Goal: Transaction & Acquisition: Obtain resource

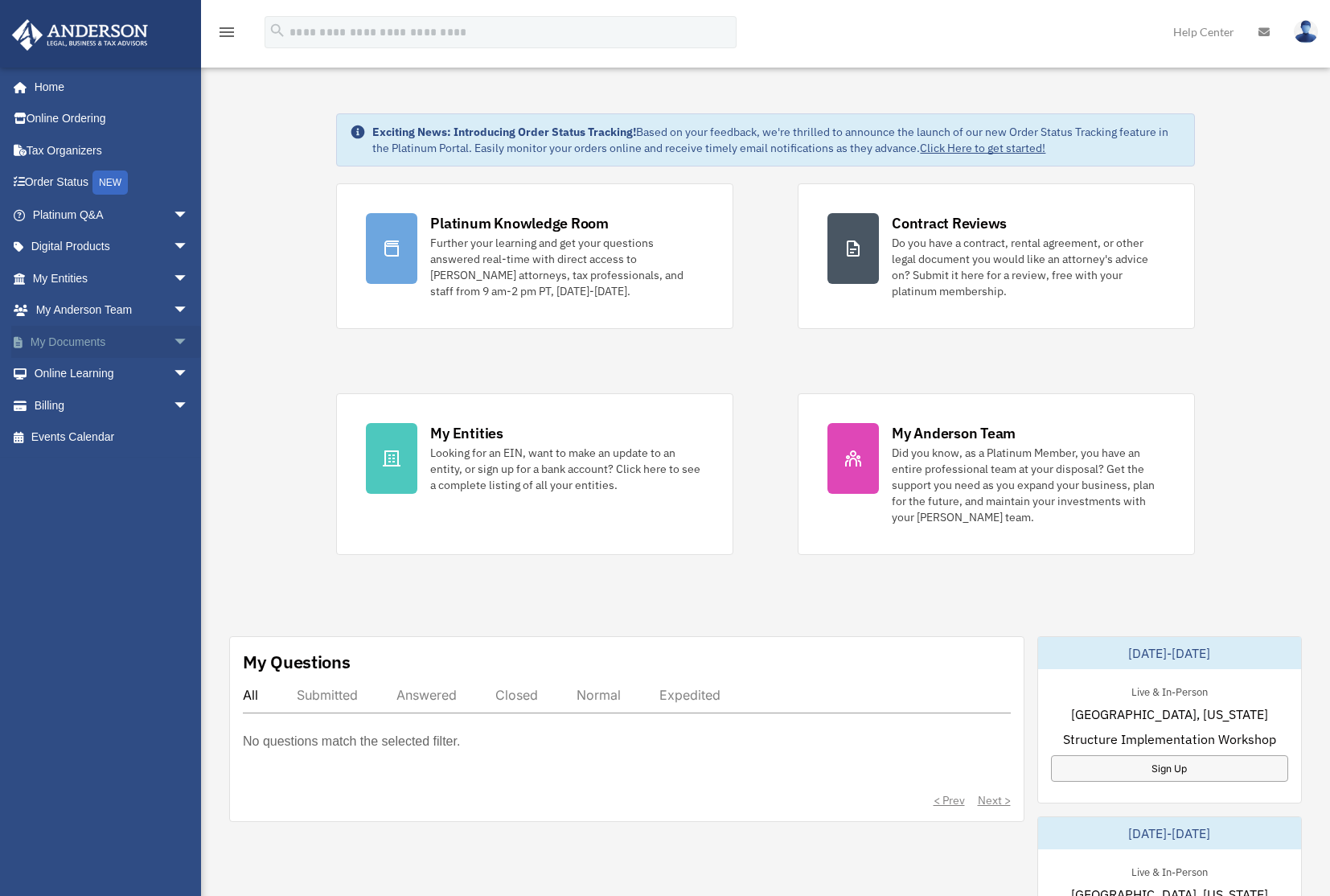
click at [105, 348] on link "My Documents arrow_drop_down" at bounding box center [112, 341] width 202 height 32
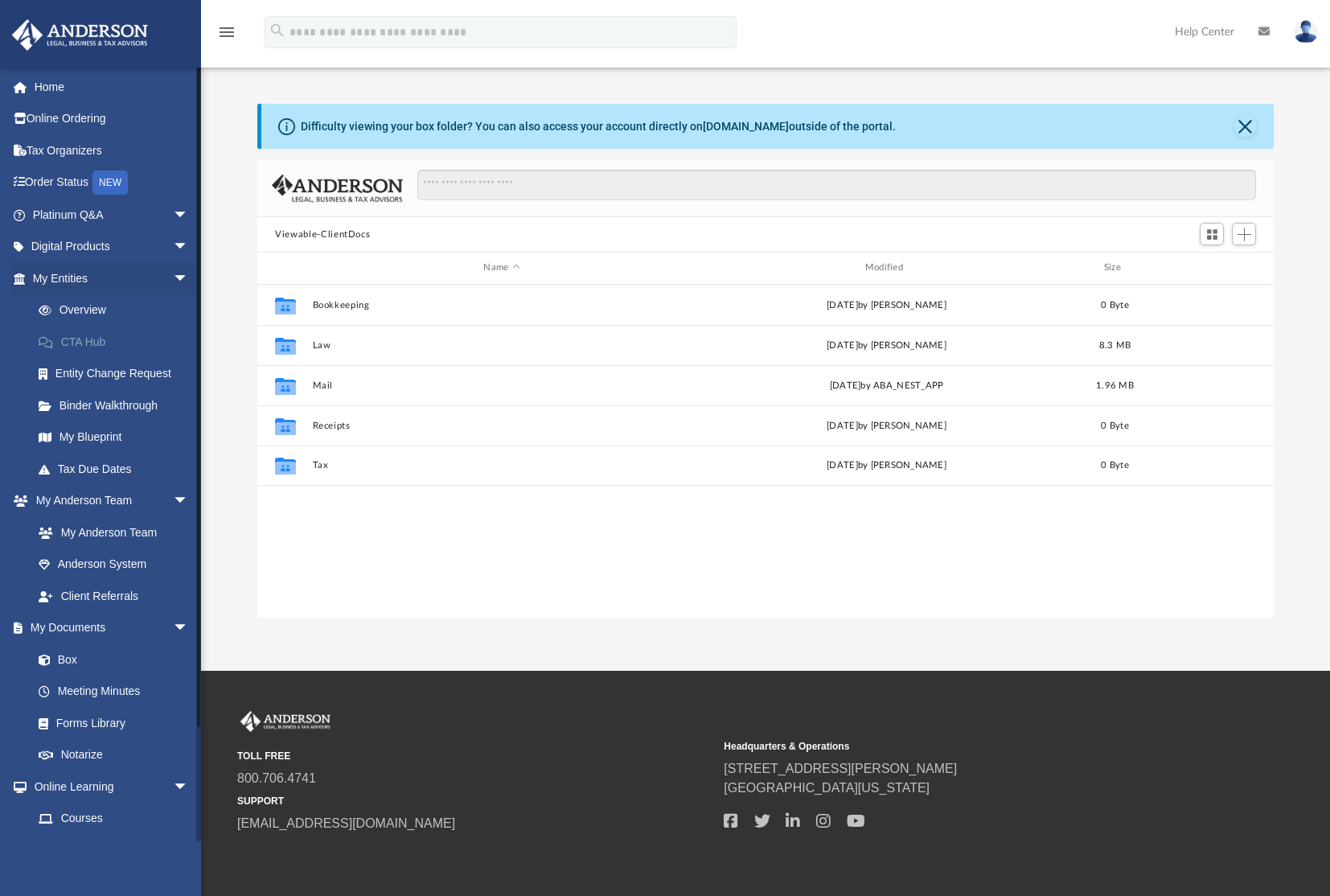
scroll to position [354, 1004]
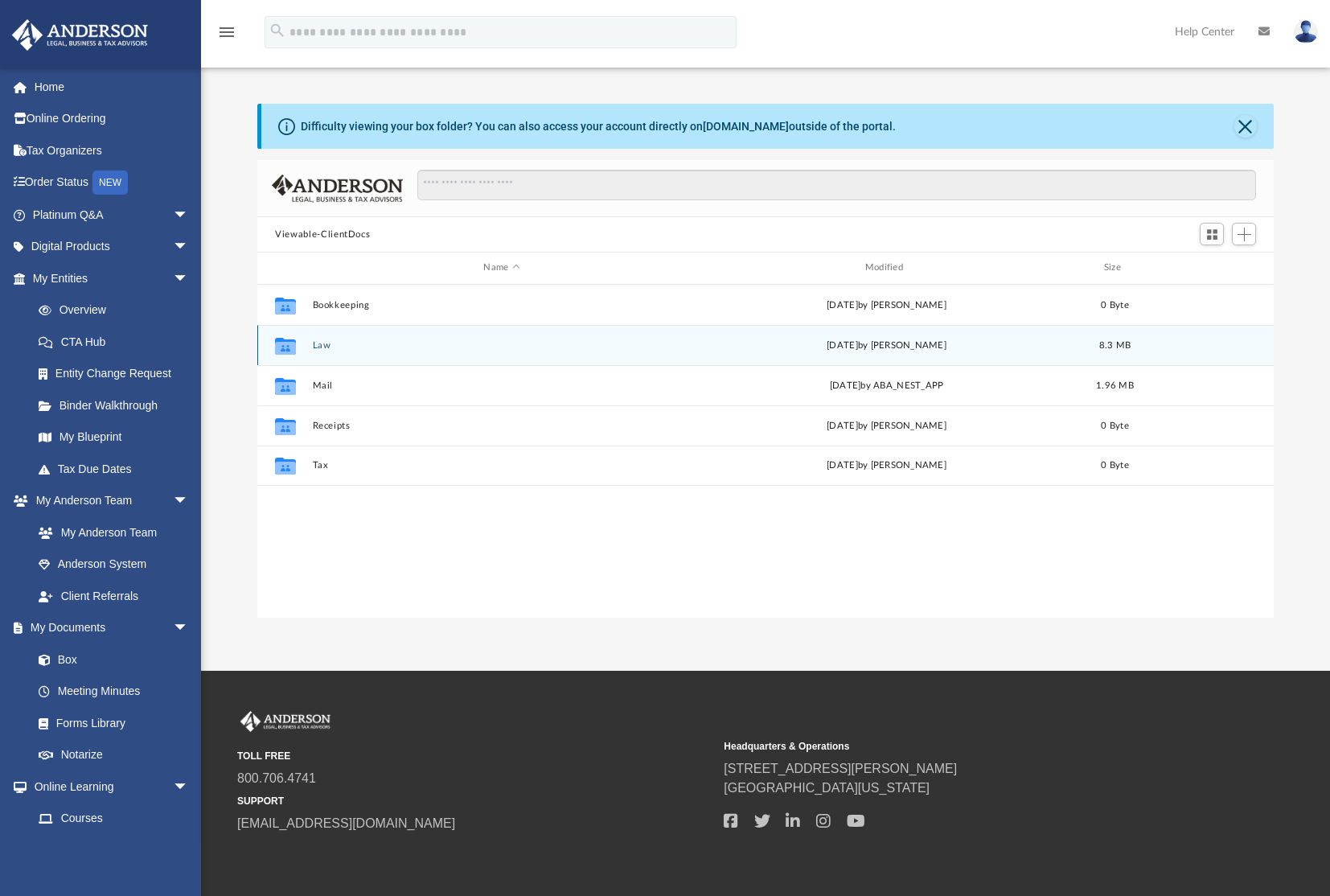
click at [388, 343] on button "Law" at bounding box center [502, 345] width 378 height 11
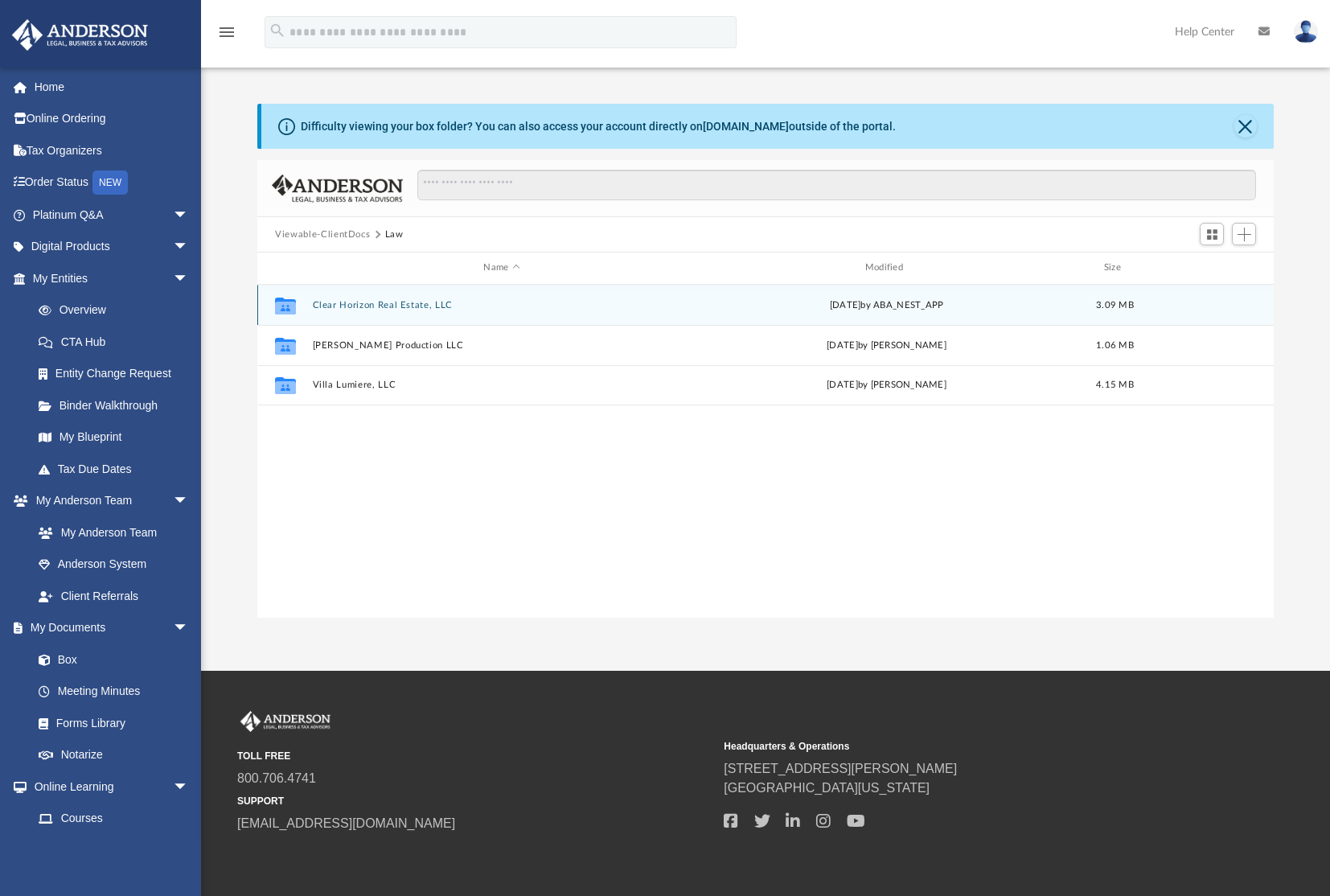
click at [372, 305] on button "Clear Horizon Real Estate, LLC" at bounding box center [502, 305] width 378 height 11
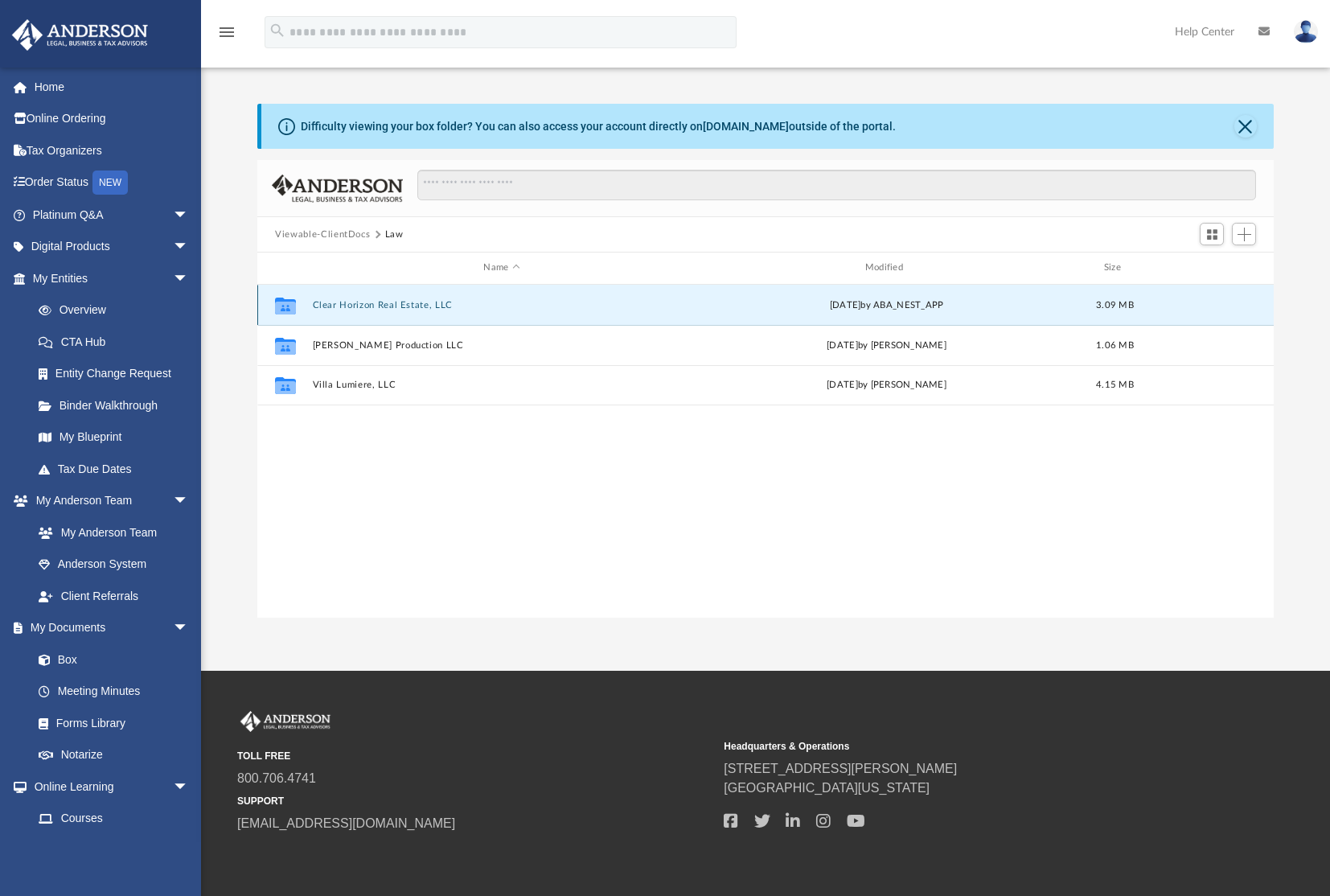
click at [372, 305] on button "Clear Horizon Real Estate, LLC" at bounding box center [502, 305] width 378 height 11
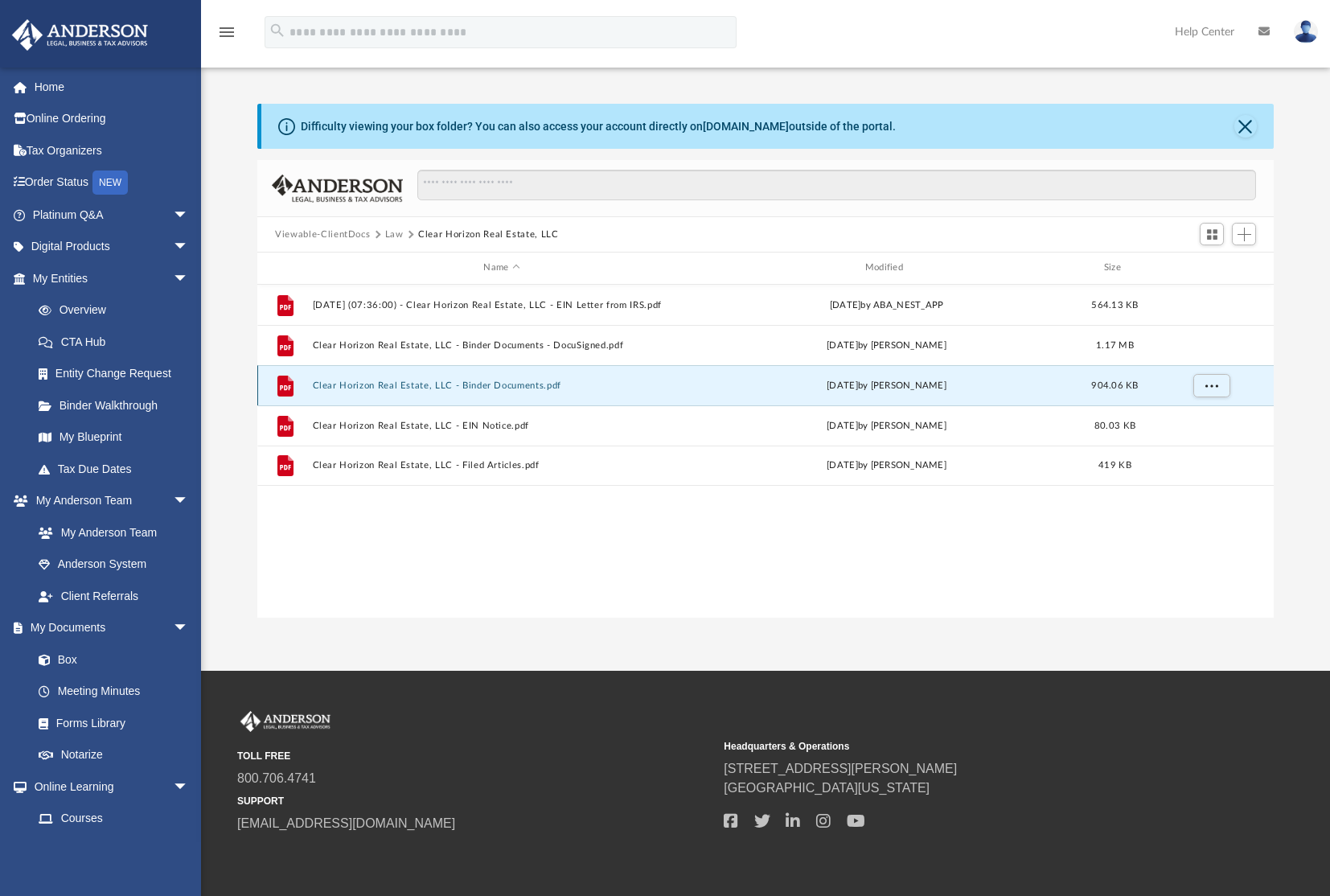
click at [470, 386] on button "Clear Horizon Real Estate, LLC - Binder Documents.pdf" at bounding box center [502, 385] width 378 height 11
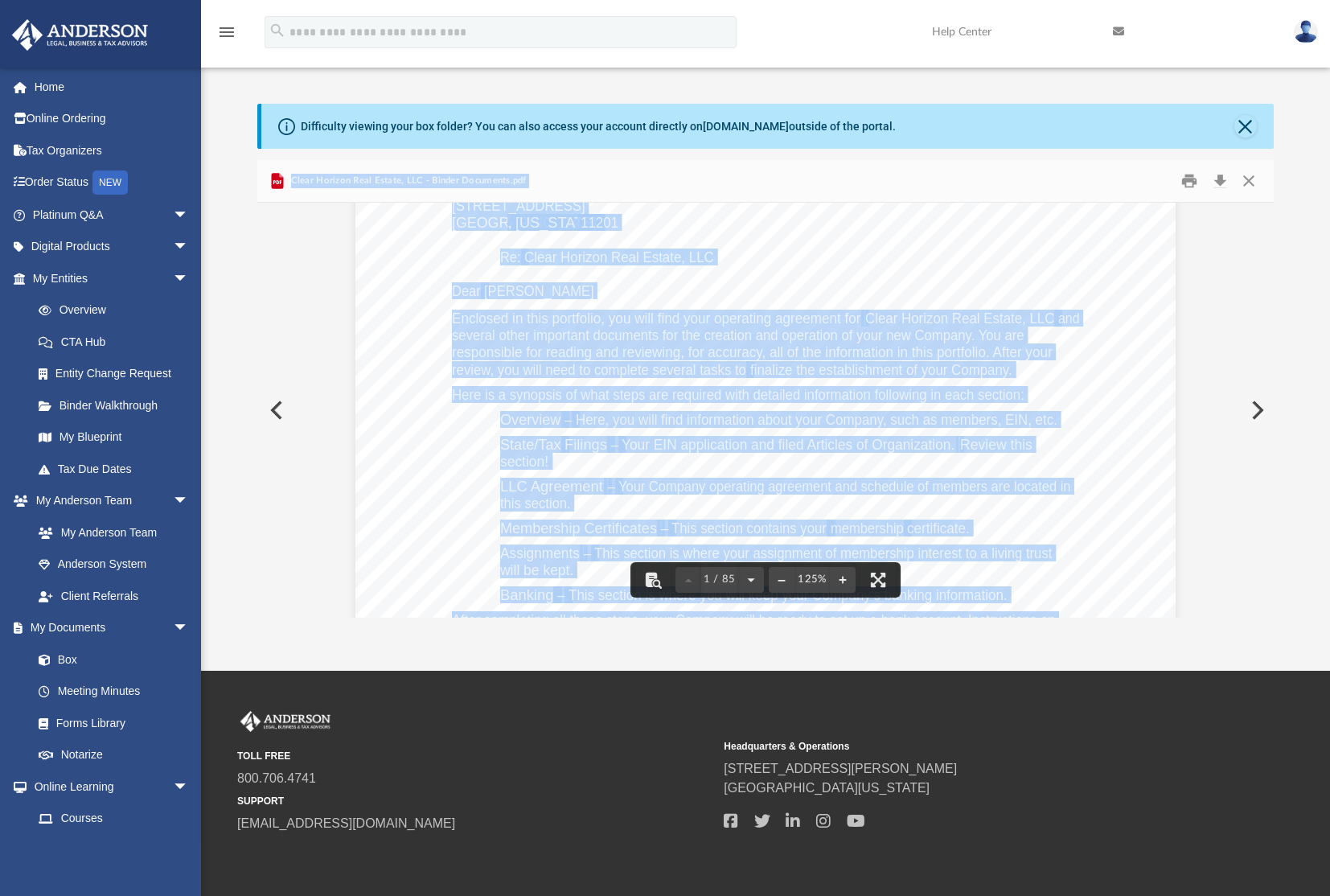
scroll to position [272, 0]
